Goal: Information Seeking & Learning: Learn about a topic

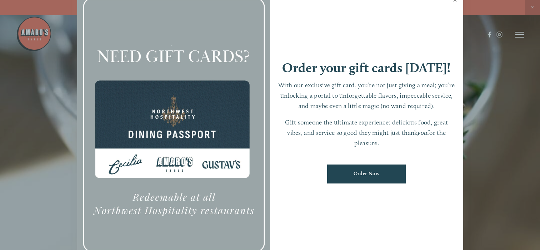
click at [456, 2] on link "Close" at bounding box center [455, 1] width 14 height 20
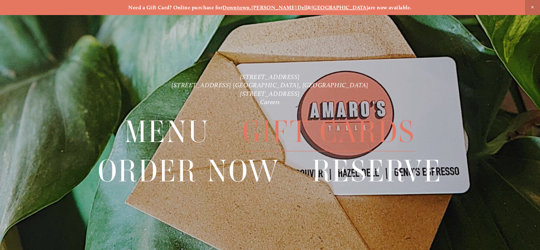
scroll to position [15, 0]
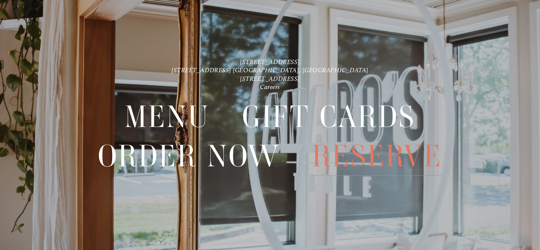
click at [363, 154] on span "Reserve" at bounding box center [377, 155] width 130 height 39
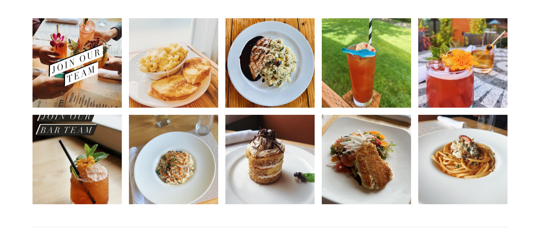
scroll to position [614, 0]
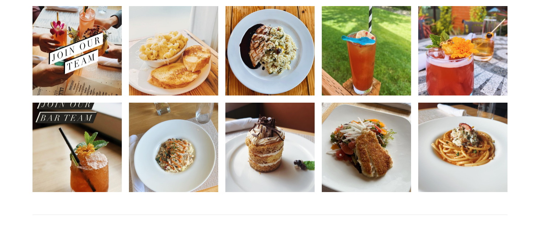
click at [82, 39] on header "Menu Order Now Visit Gallery 0" at bounding box center [270, 16] width 508 height 69
click at [94, 61] on img at bounding box center [77, 51] width 89 height 112
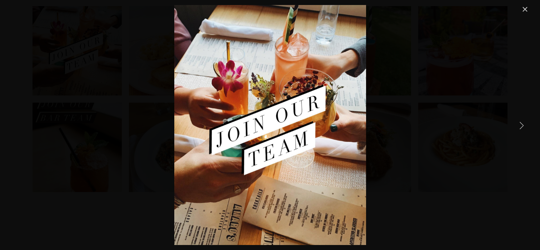
click at [529, 14] on link "Close" at bounding box center [525, 9] width 9 height 9
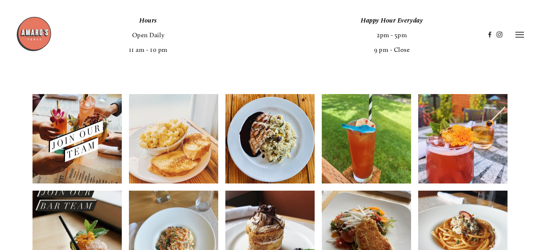
scroll to position [519, 0]
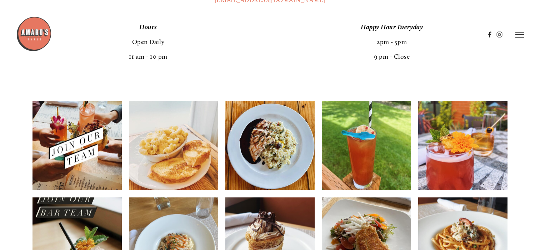
click at [180, 148] on img at bounding box center [173, 146] width 89 height 112
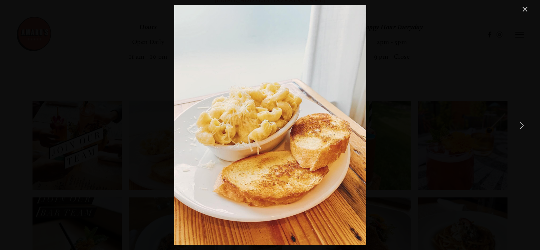
click at [524, 14] on link "Close" at bounding box center [525, 9] width 9 height 9
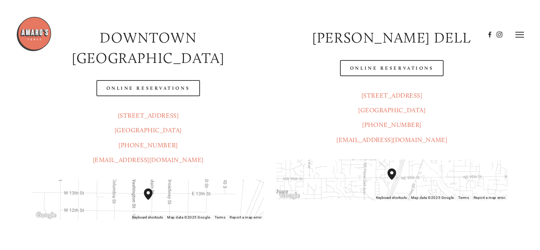
scroll to position [131, 0]
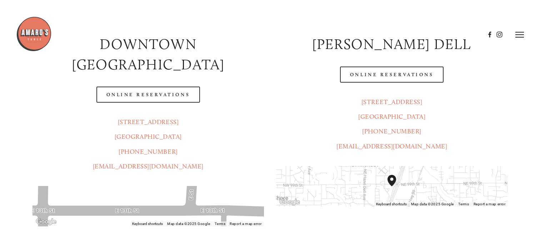
click at [522, 33] on icon at bounding box center [520, 34] width 9 height 6
click at [447, 36] on span "Gallery" at bounding box center [454, 34] width 16 height 6
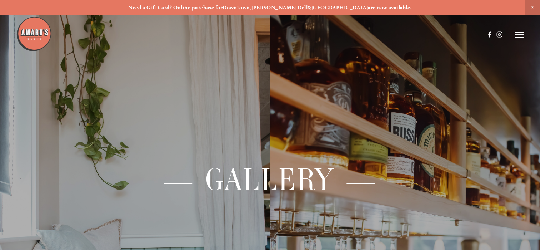
click at [522, 39] on header "Menu Order Now Visit Gallery 0" at bounding box center [270, 34] width 508 height 69
click at [519, 38] on header "Menu Order Now Visit Gallery 0" at bounding box center [270, 34] width 508 height 69
click at [516, 36] on icon at bounding box center [520, 34] width 9 height 6
click at [389, 35] on span "Menu" at bounding box center [391, 34] width 13 height 6
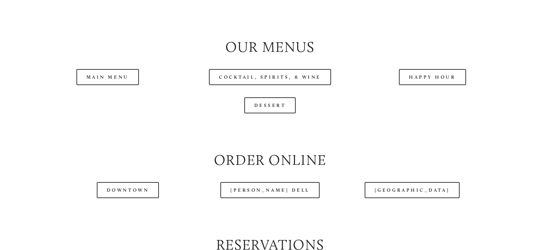
scroll to position [739, 0]
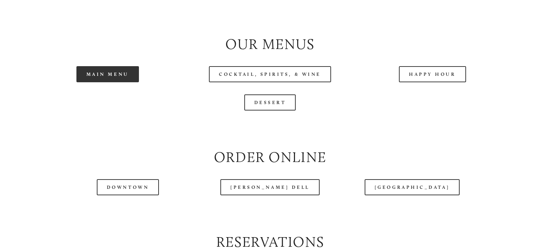
click at [114, 77] on link "Main Menu" at bounding box center [107, 74] width 63 height 16
